Goal: Check status: Check status

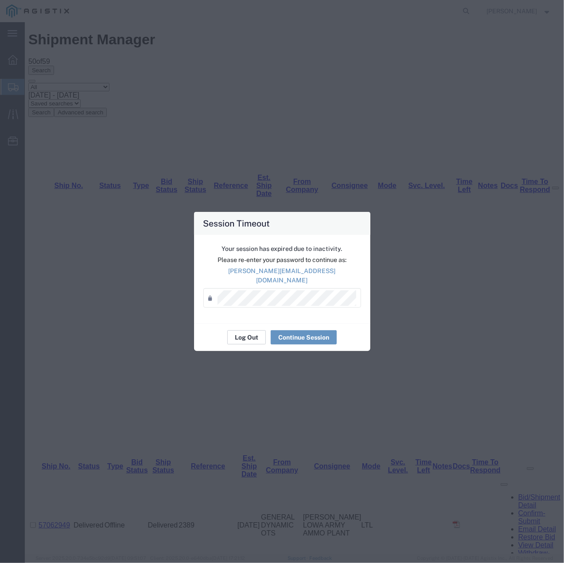
click at [242, 331] on button "Log Out" at bounding box center [246, 337] width 39 height 14
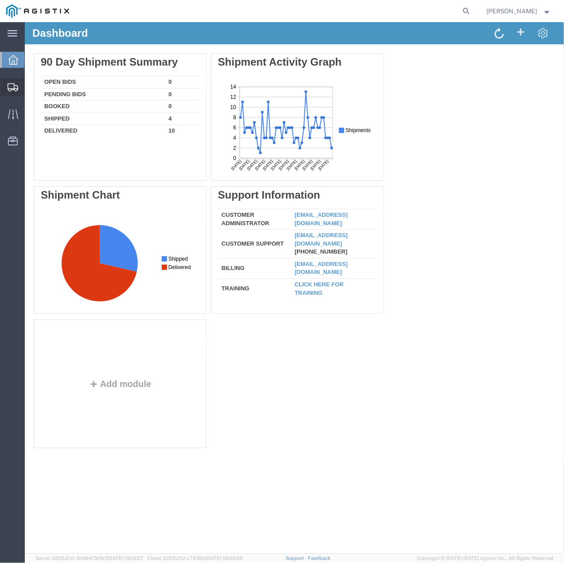
click at [12, 86] on icon at bounding box center [13, 87] width 11 height 8
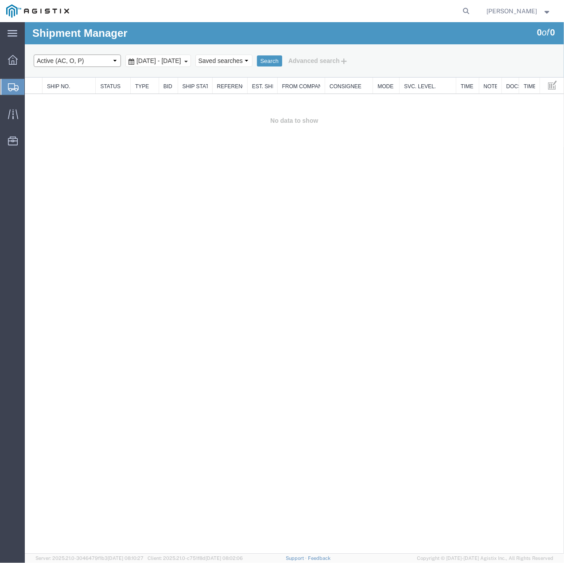
click at [107, 61] on select "Select status Active (AC, O, P) All Approved Awaiting Confirmation (AC) Booked …" at bounding box center [76, 60] width 87 height 12
select select "ALL"
click at [33, 54] on select "Select status Active (AC, O, P) All Approved Awaiting Confirmation (AC) Booked …" at bounding box center [76, 60] width 87 height 12
click at [282, 59] on button "Search" at bounding box center [269, 61] width 25 height 12
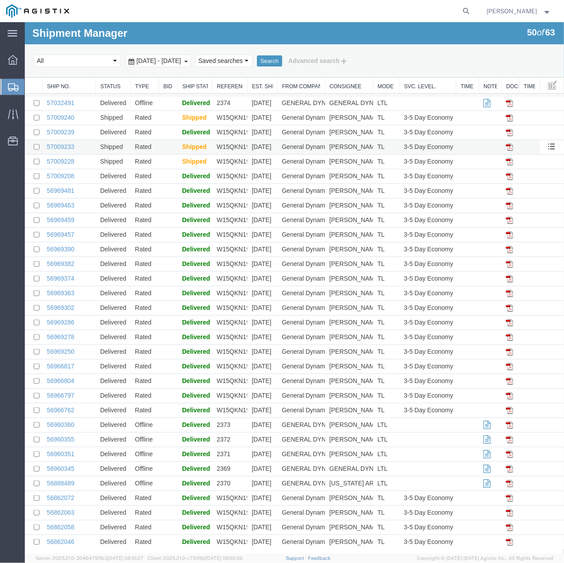
scroll to position [280, 0]
